Goal: Communication & Community: Answer question/provide support

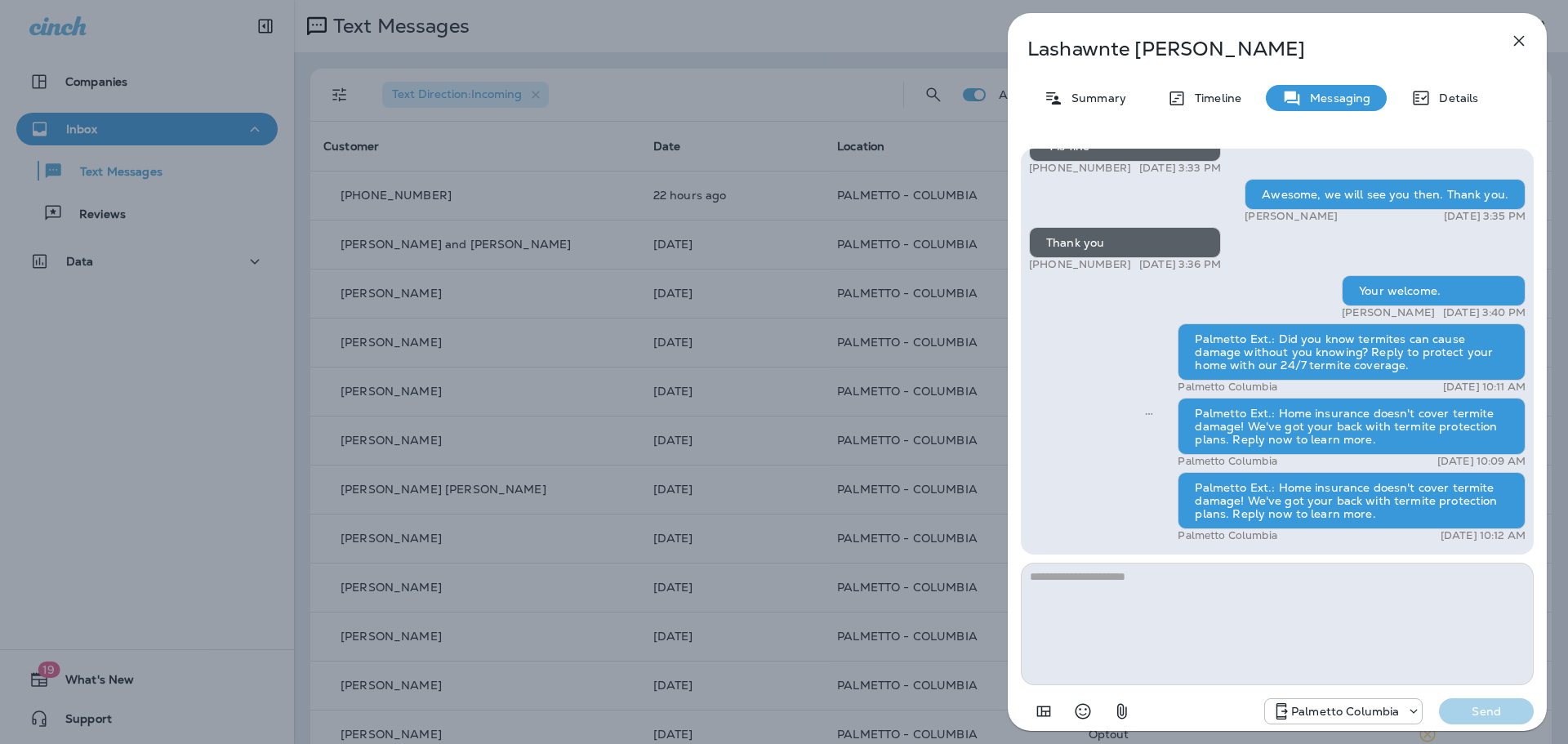
click at [1523, 39] on icon "button" at bounding box center [1519, 41] width 20 height 20
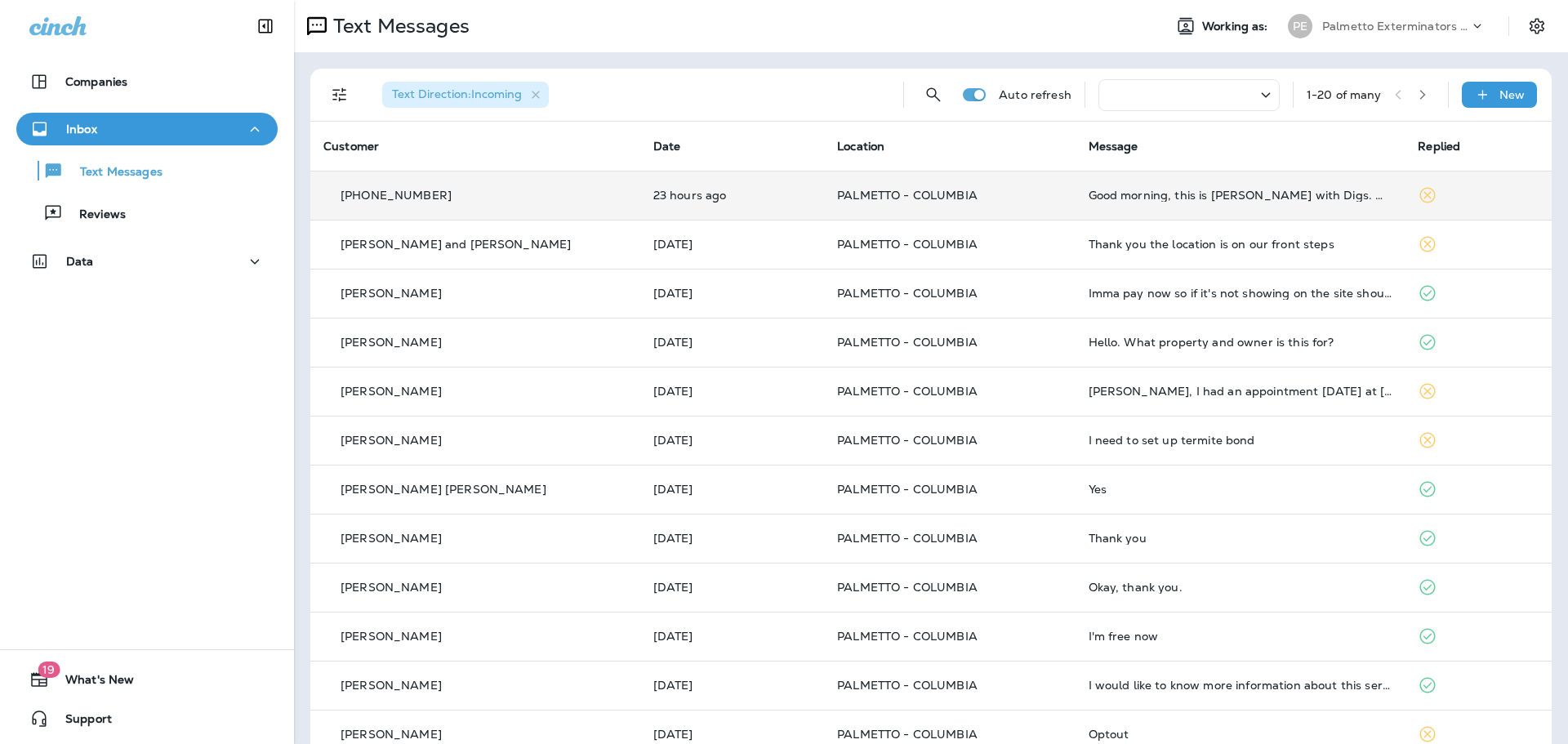
click at [1217, 210] on td "Good morning, this is [PERSON_NAME] with Digs. We need to know if you were able…" at bounding box center [1240, 195] width 330 height 49
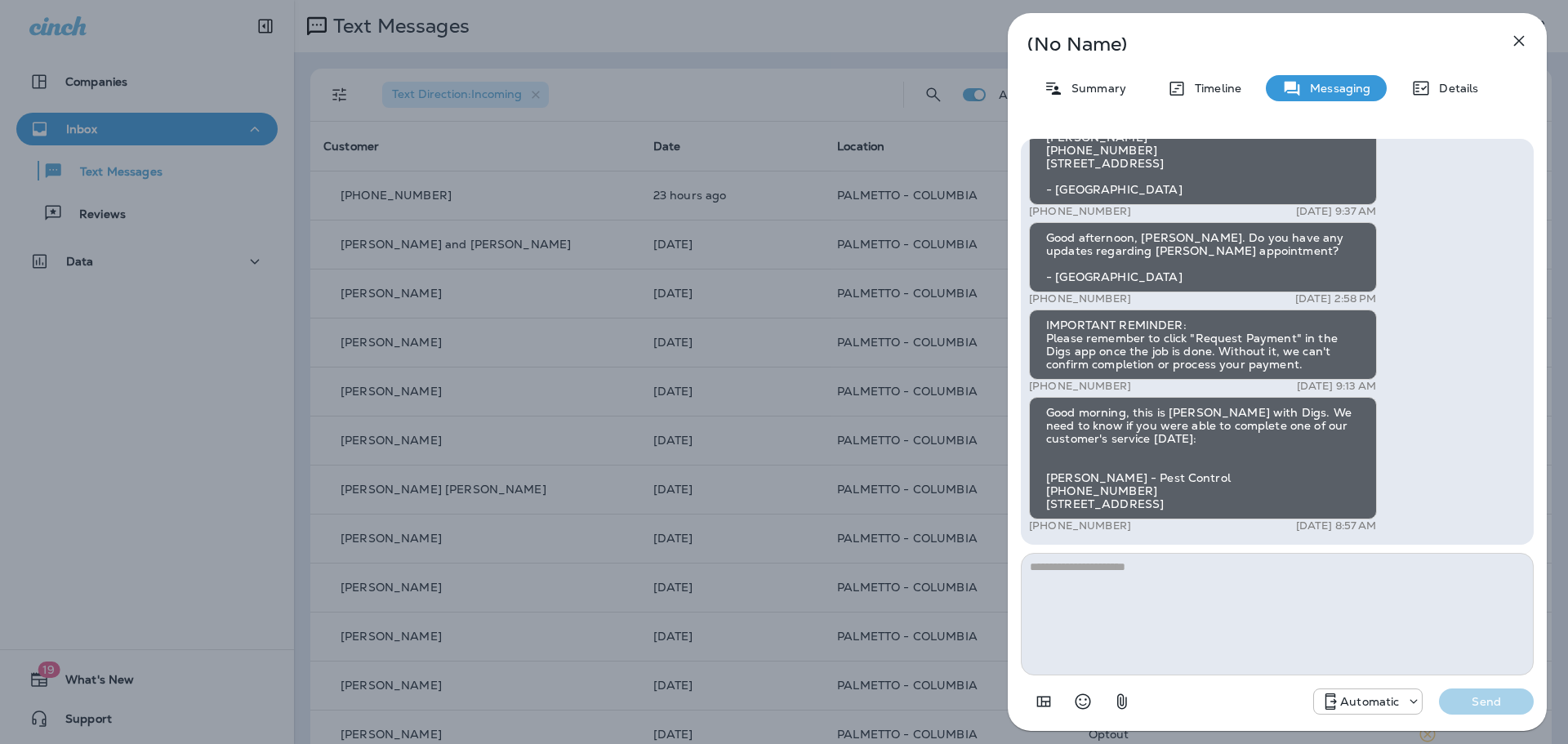
click at [1516, 43] on icon "button" at bounding box center [1520, 42] width 11 height 11
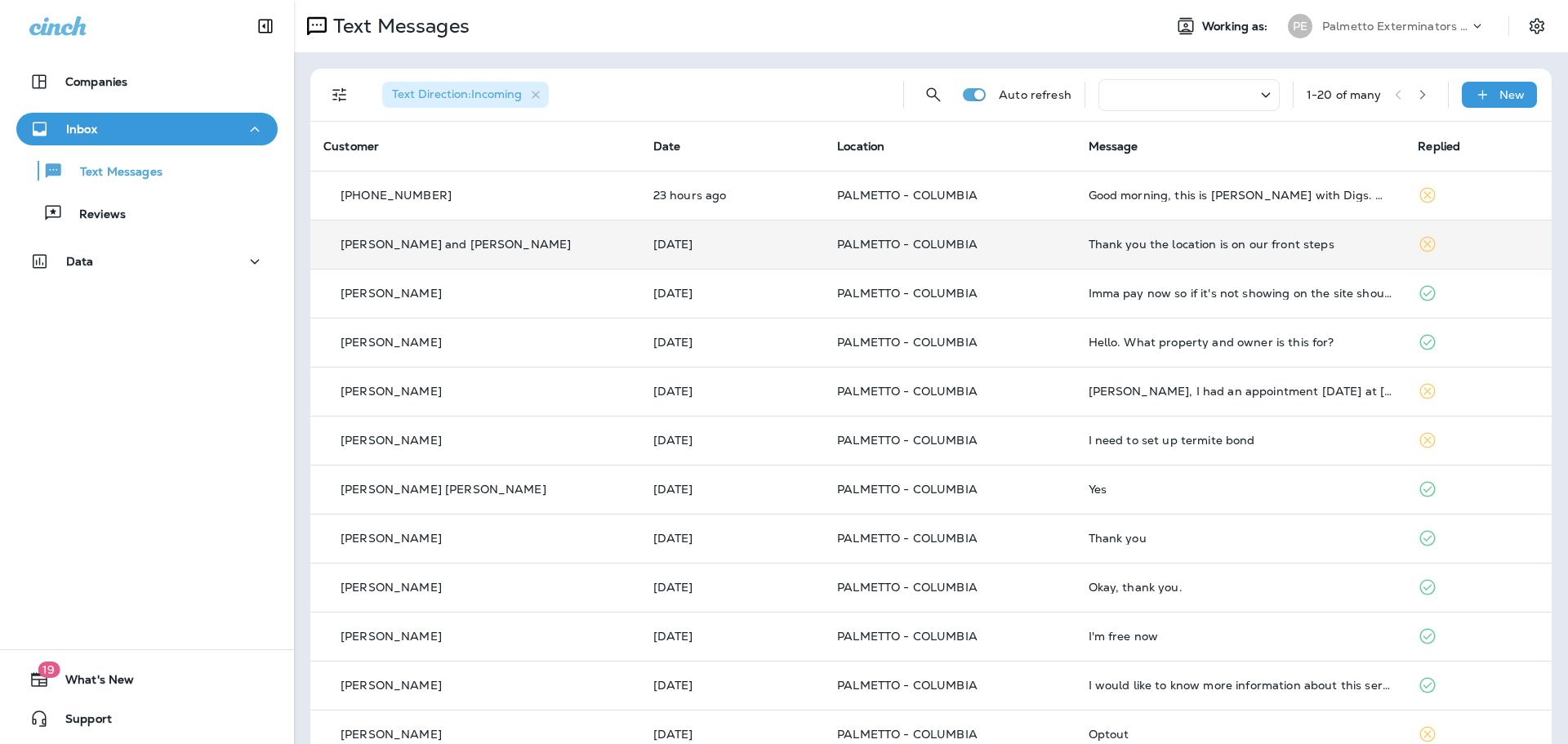
click at [1262, 235] on td "Thank you the location is on our front steps" at bounding box center [1240, 245] width 330 height 49
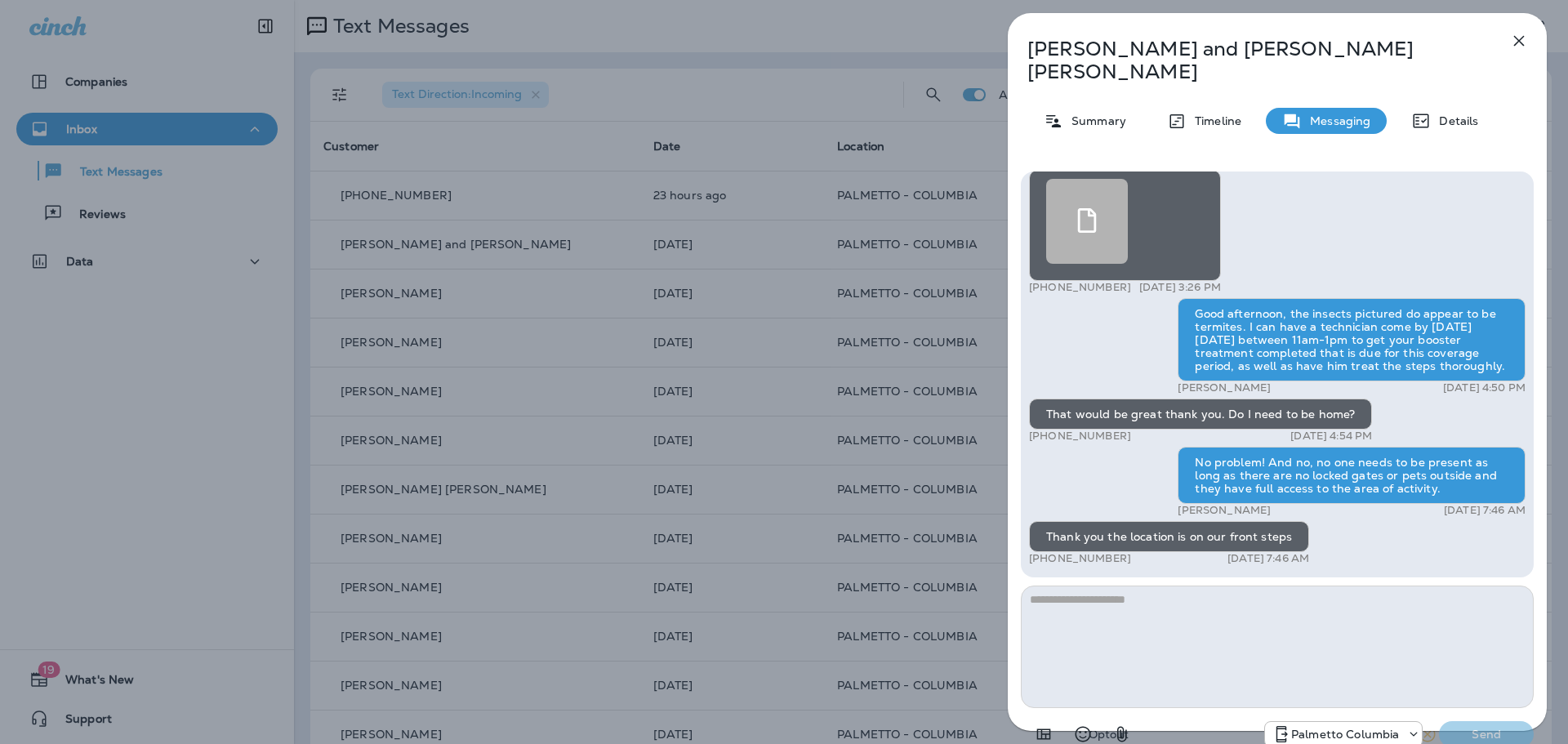
click at [1520, 37] on icon "button" at bounding box center [1519, 41] width 20 height 20
